Goal: Find specific page/section: Find specific page/section

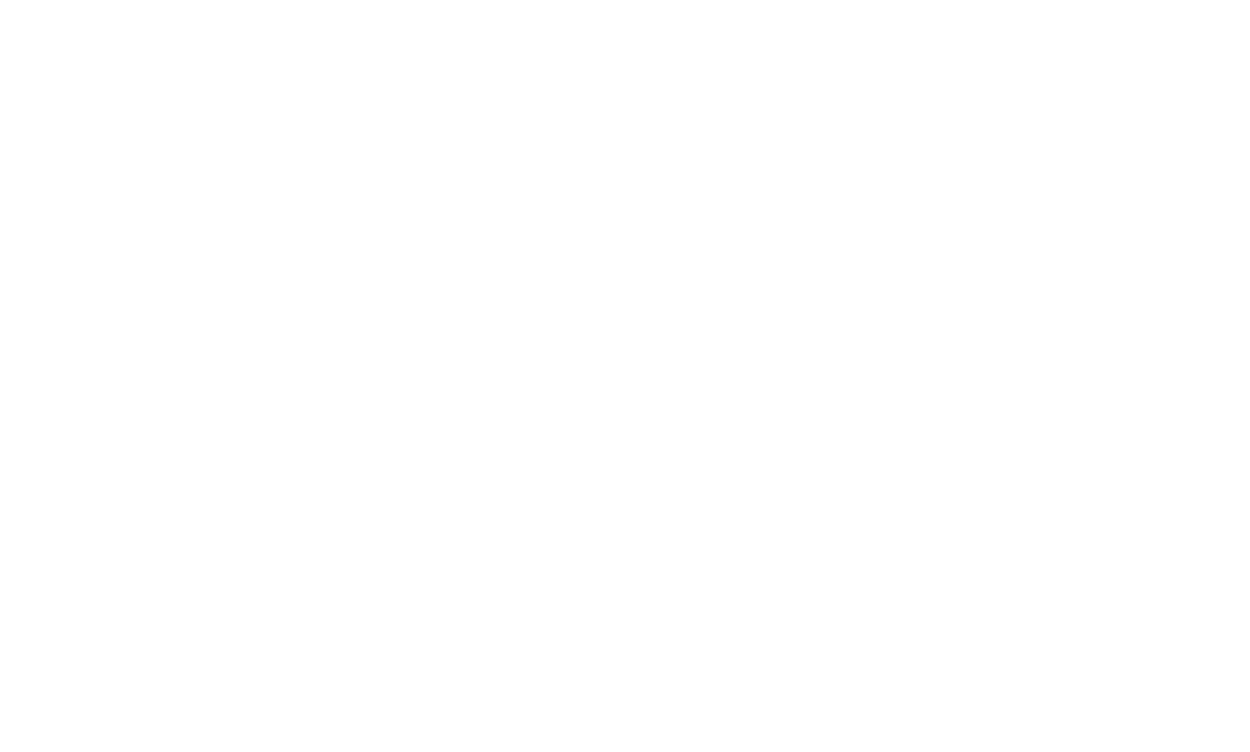
type input "PONEDO"
